Goal: Information Seeking & Learning: Learn about a topic

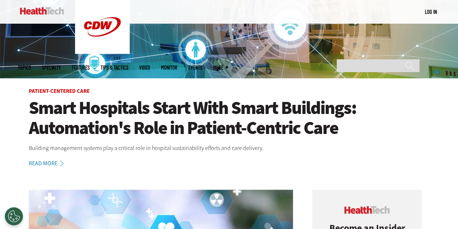
scroll to position [146, 0]
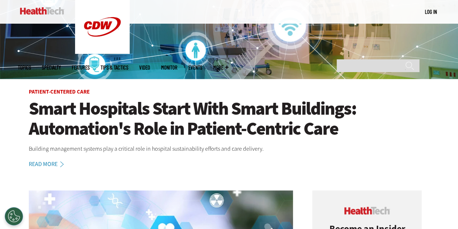
click at [158, 109] on h1 "Smart Hospitals Start With Smart Buildings: Automation's Role in Patient-Centri…" at bounding box center [229, 119] width 401 height 40
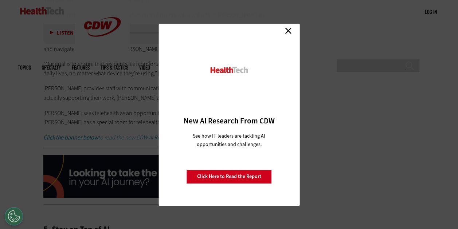
scroll to position [1638, 0]
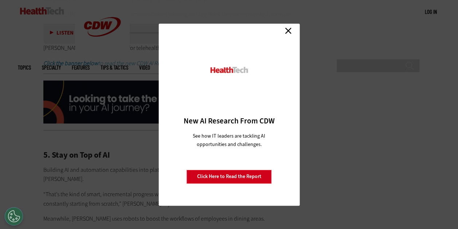
click at [288, 30] on link "Close" at bounding box center [288, 30] width 11 height 11
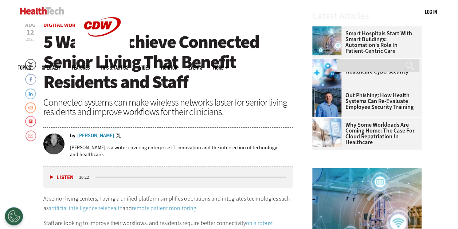
scroll to position [218, 0]
